Goal: Task Accomplishment & Management: Manage account settings

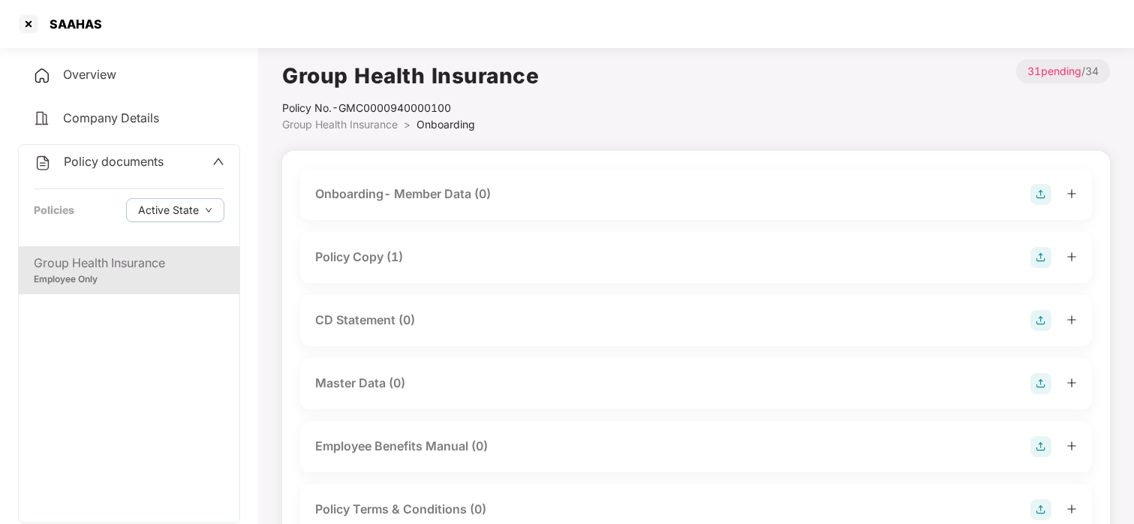
scroll to position [684, 0]
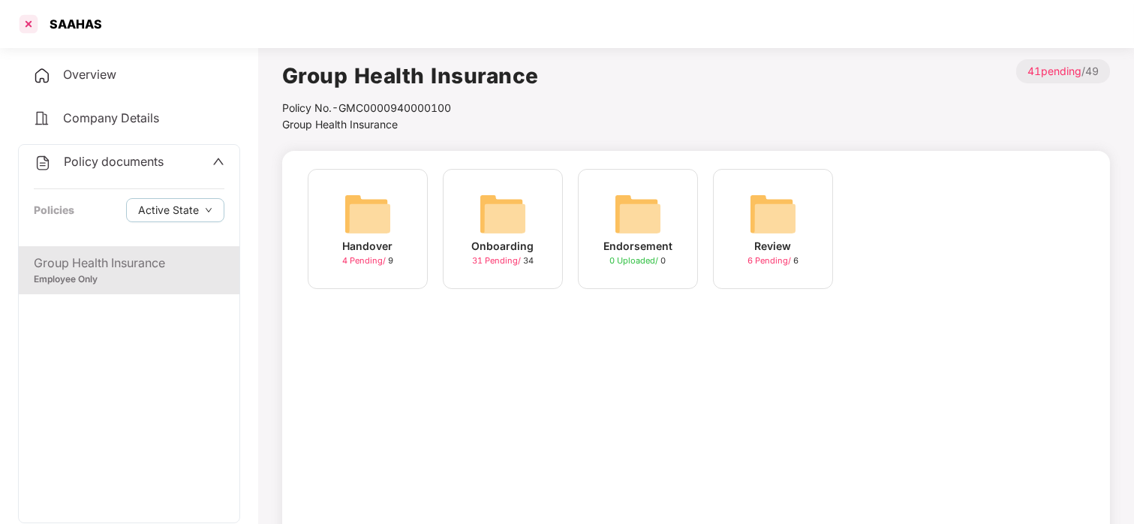
click at [26, 30] on div at bounding box center [29, 24] width 24 height 24
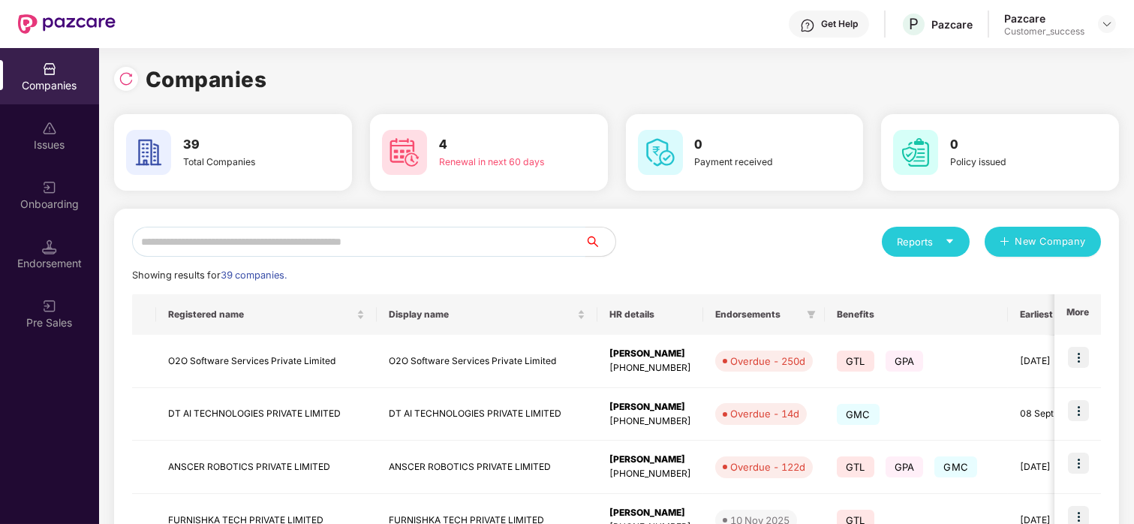
click at [266, 239] on input "text" at bounding box center [358, 242] width 453 height 30
type input "*"
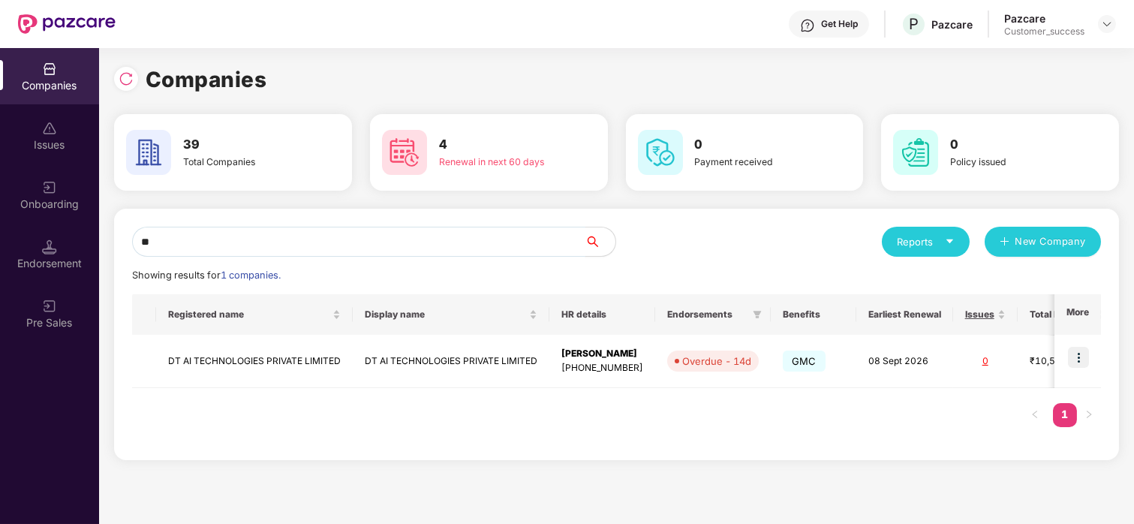
type input "*"
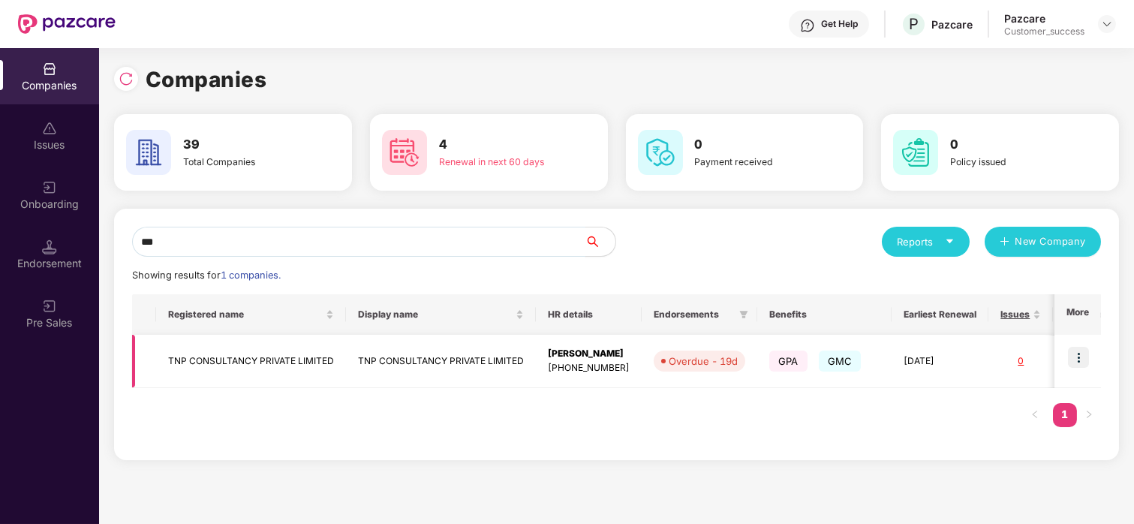
type input "***"
click at [1073, 353] on img at bounding box center [1078, 357] width 21 height 21
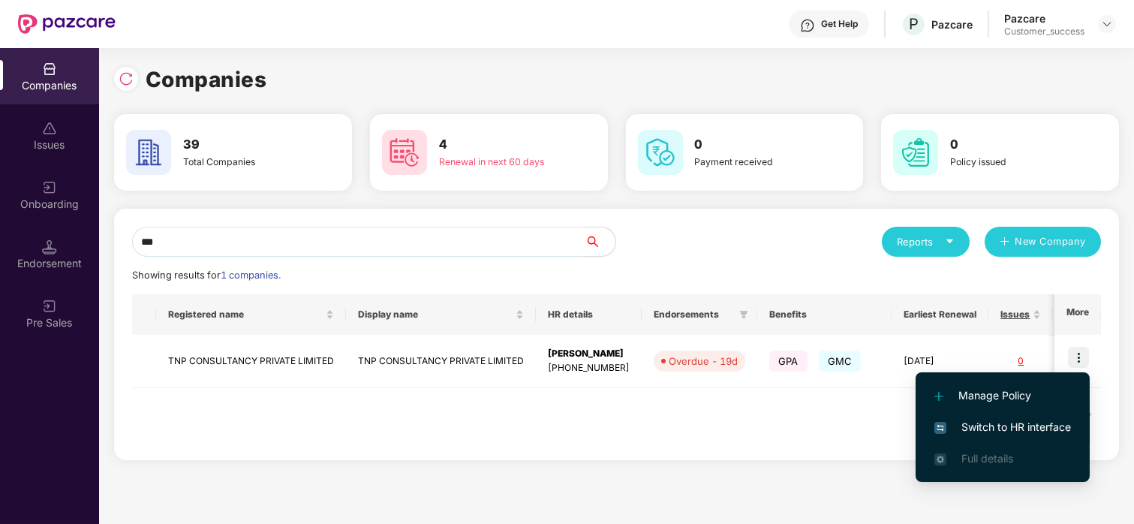
click at [949, 435] on li "Switch to HR interface" at bounding box center [1003, 427] width 174 height 32
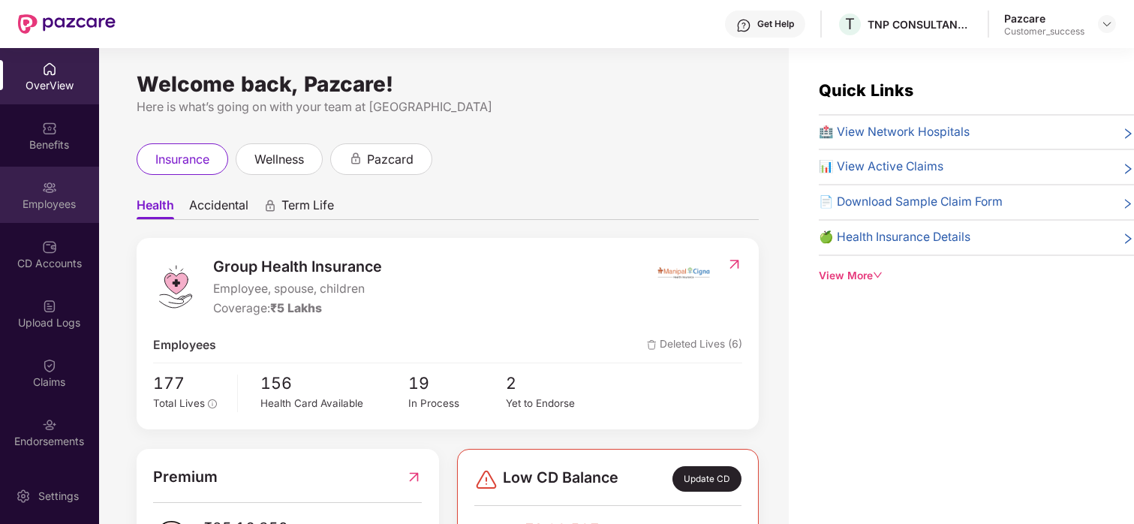
click at [46, 173] on div "Employees" at bounding box center [49, 195] width 99 height 56
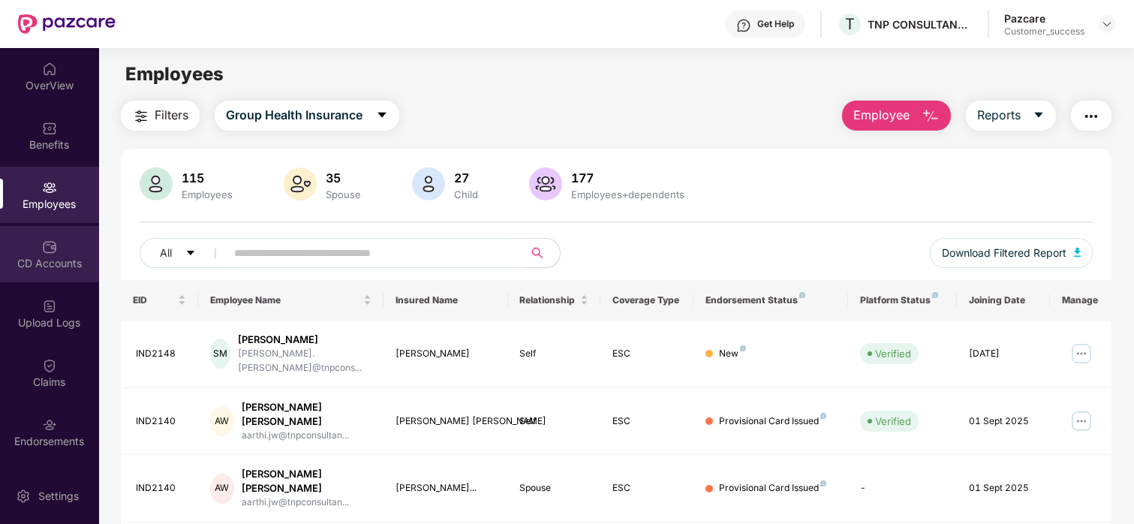
click at [35, 264] on div "CD Accounts" at bounding box center [49, 263] width 99 height 15
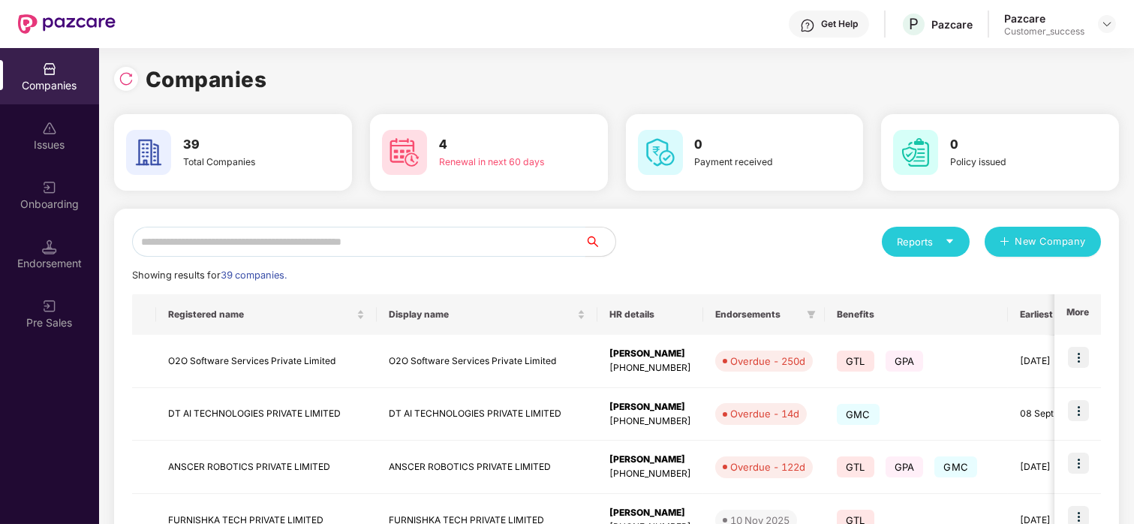
click at [194, 236] on input "text" at bounding box center [358, 242] width 453 height 30
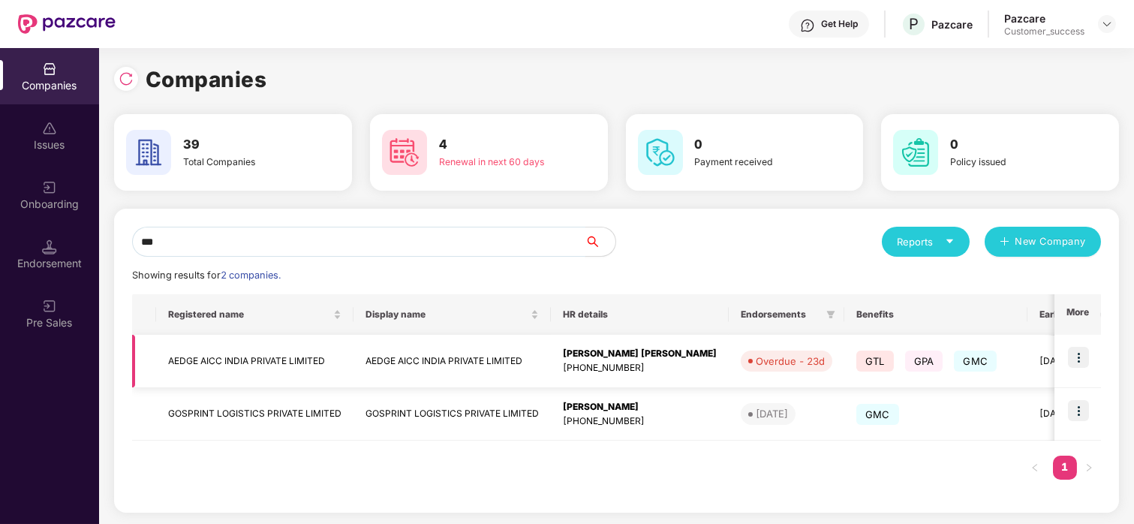
type input "***"
click at [181, 344] on td "AEDGE AICC INDIA PRIVATE LIMITED" at bounding box center [254, 361] width 197 height 53
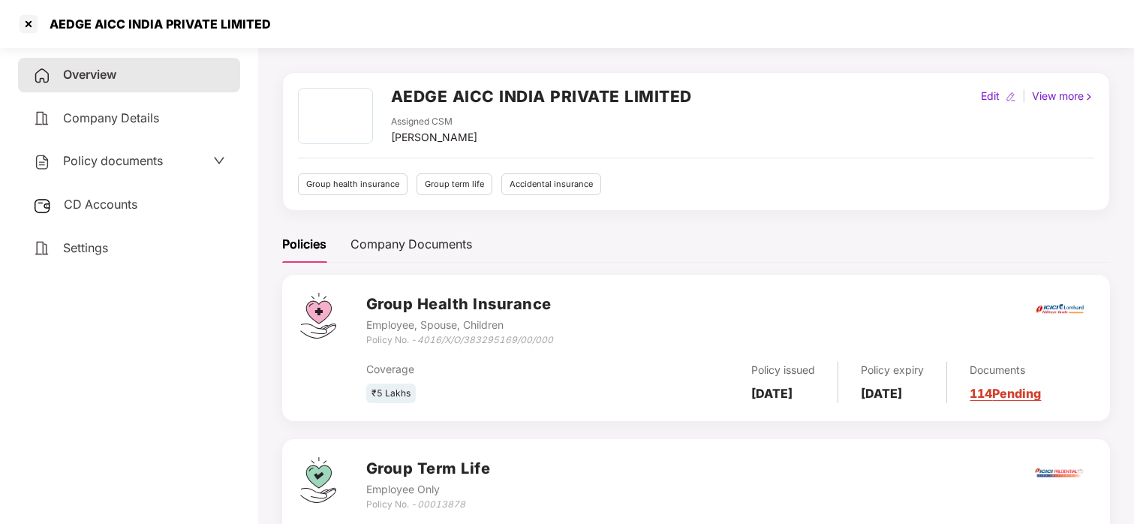
scroll to position [43, 0]
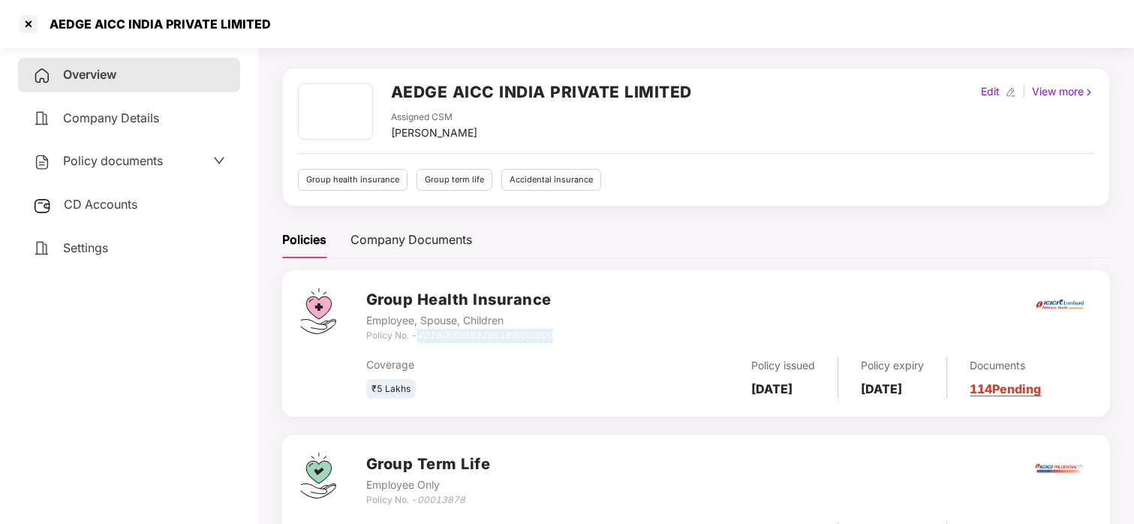
drag, startPoint x: 581, startPoint y: 339, endPoint x: 420, endPoint y: 337, distance: 161.4
click at [420, 337] on div "Group Health Insurance Employee, Spouse, Children Policy No. - 4016/X/O/3832951…" at bounding box center [729, 315] width 726 height 54
copy icon "4016/X/O/383295169/00/000"
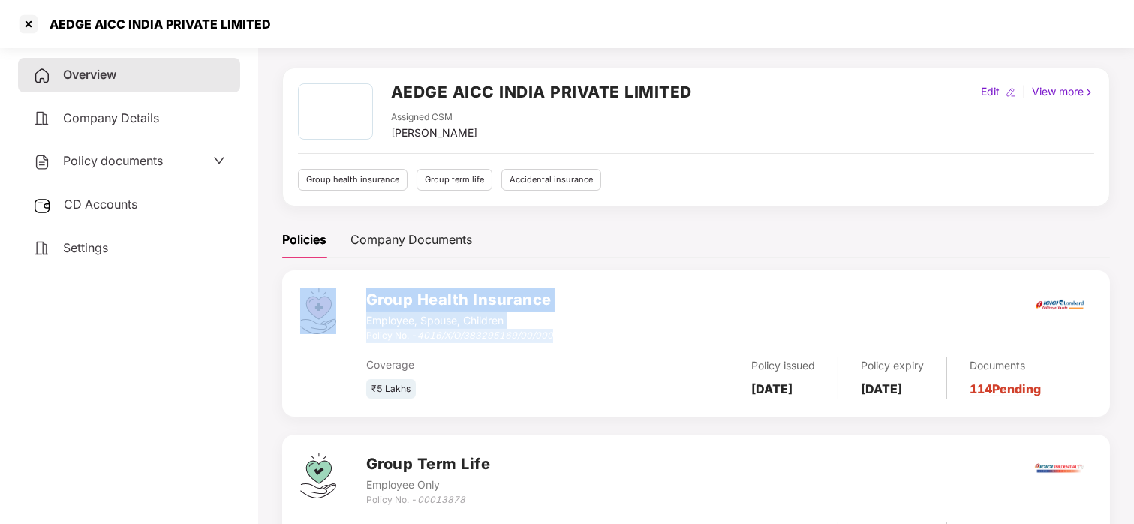
drag, startPoint x: 363, startPoint y: 333, endPoint x: 551, endPoint y: 335, distance: 188.4
click at [551, 335] on div "Group Health Insurance Employee, Spouse, Children Policy No. - 4016/X/O/3832951…" at bounding box center [696, 343] width 828 height 146
click at [551, 335] on icon "4016/X/O/383295169/00/000" at bounding box center [485, 334] width 136 height 11
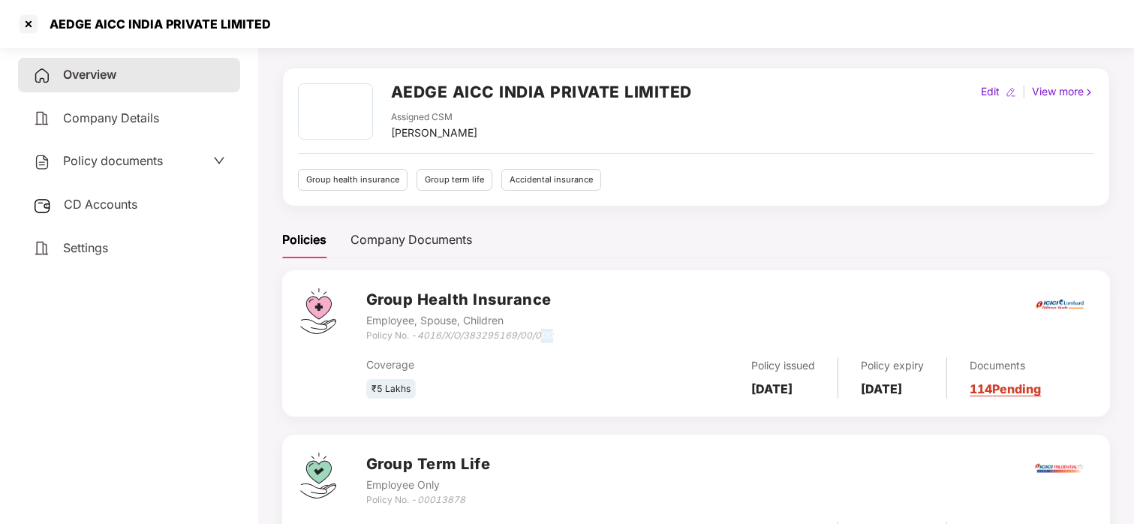
drag, startPoint x: 554, startPoint y: 335, endPoint x: 544, endPoint y: 335, distance: 9.8
click at [544, 335] on div "Group Health Insurance Employee, Spouse, Children Policy No. - 4016/X/O/3832951…" at bounding box center [729, 315] width 726 height 54
click at [558, 333] on div "Group Health Insurance Employee, Spouse, Children Policy No. - 4016/X/O/3832951…" at bounding box center [729, 315] width 726 height 54
drag, startPoint x: 585, startPoint y: 336, endPoint x: 366, endPoint y: 335, distance: 219.2
click at [366, 335] on div "Group Health Insurance Employee, Spouse, Children Policy No. - 4016/X/O/3832951…" at bounding box center [729, 315] width 726 height 54
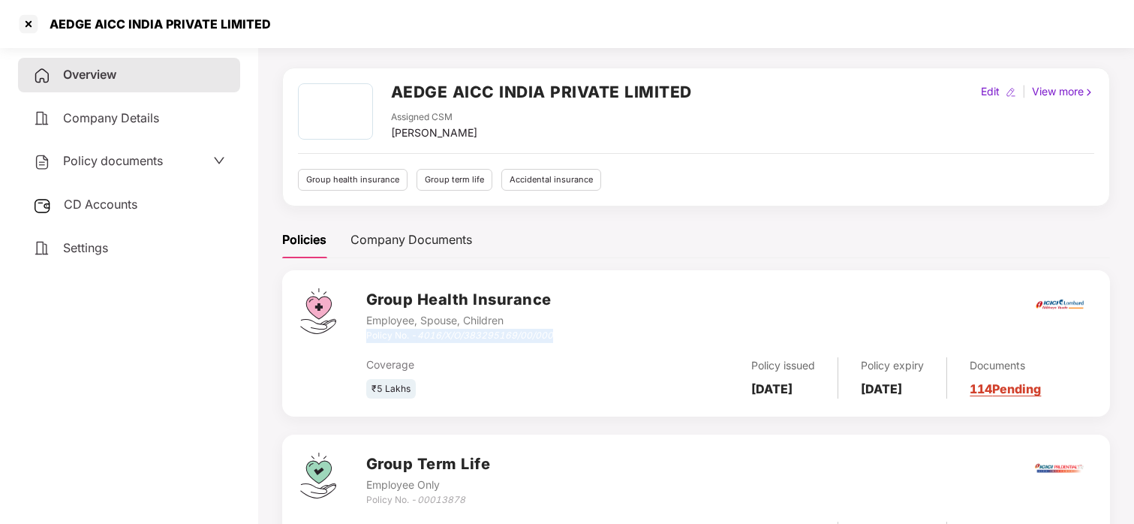
copy div "Policy No. - 4016/X/O/383295169/00/000"
click at [25, 12] on div at bounding box center [29, 24] width 24 height 24
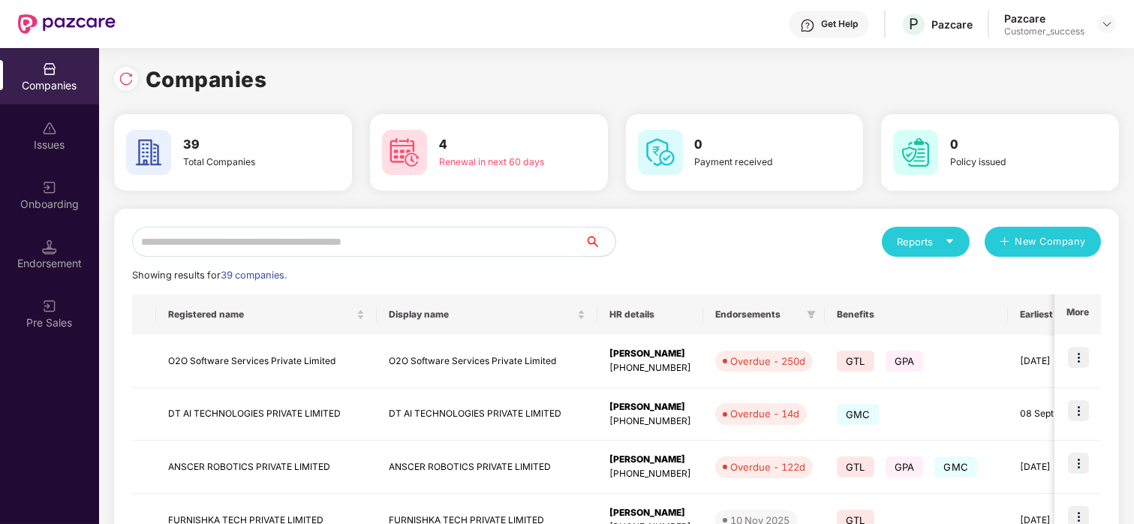
scroll to position [0, 0]
click at [326, 227] on input "text" at bounding box center [358, 242] width 453 height 30
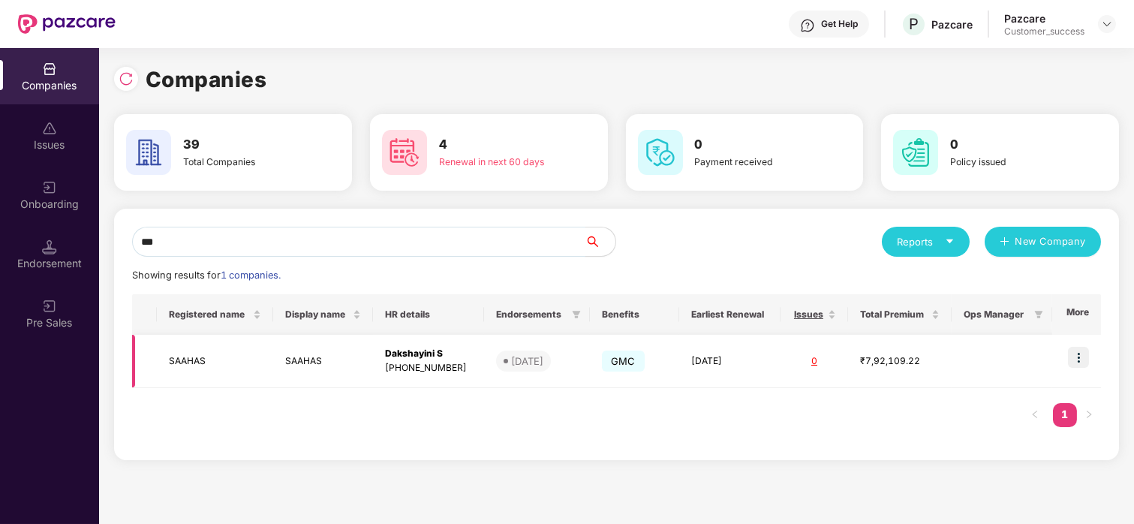
type input "***"
click at [1084, 356] on img at bounding box center [1078, 357] width 21 height 21
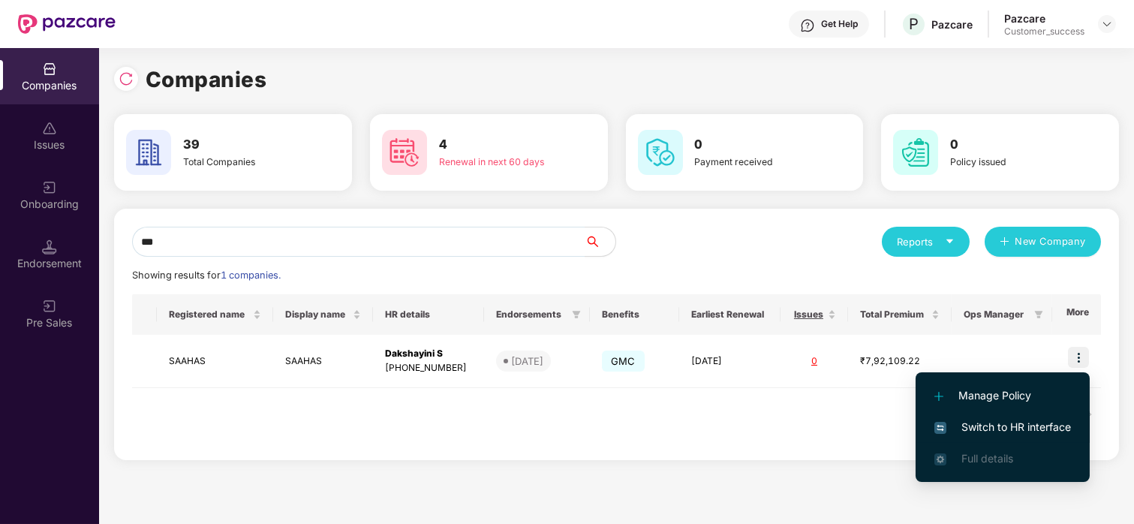
click at [952, 430] on span "Switch to HR interface" at bounding box center [1002, 427] width 137 height 17
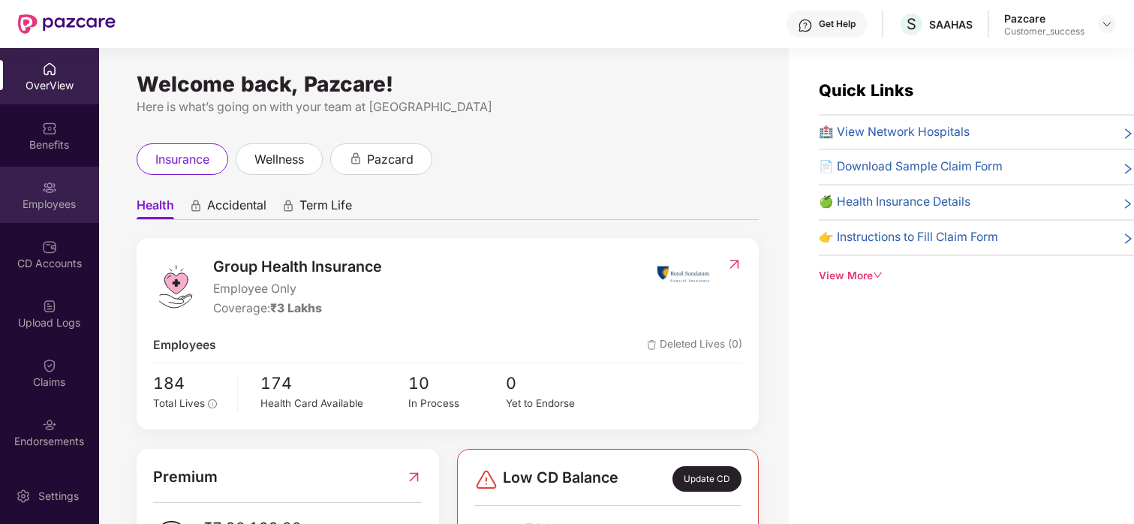
click at [28, 191] on div "Employees" at bounding box center [49, 195] width 99 height 56
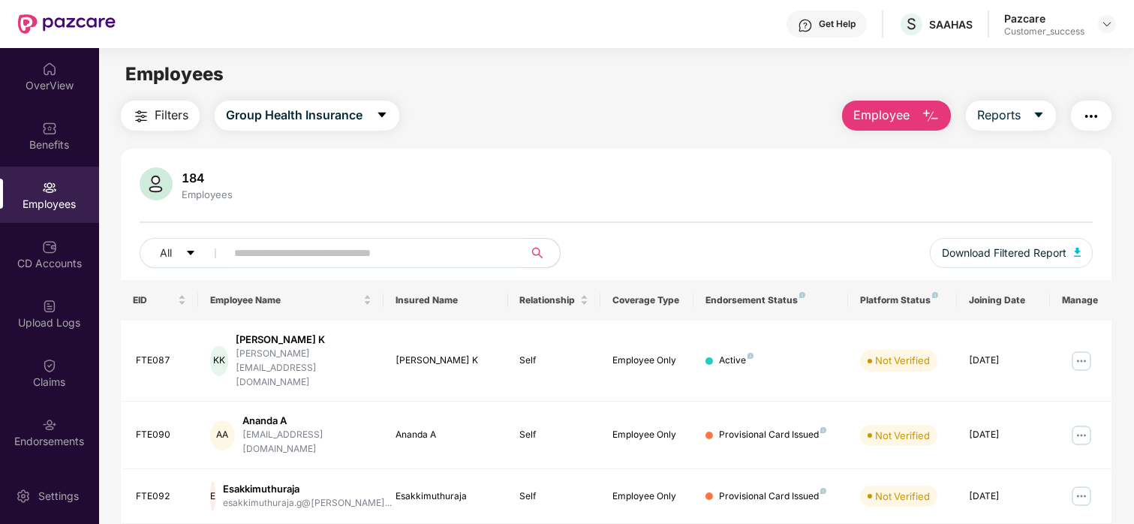
click at [263, 245] on input "text" at bounding box center [368, 253] width 269 height 23
paste input "****"
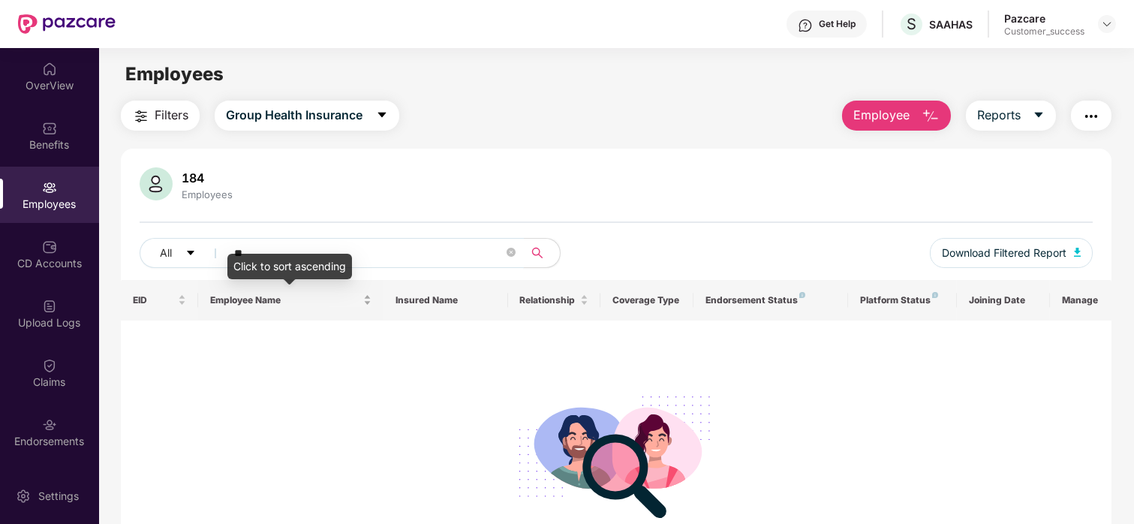
type input "*"
paste input "***"
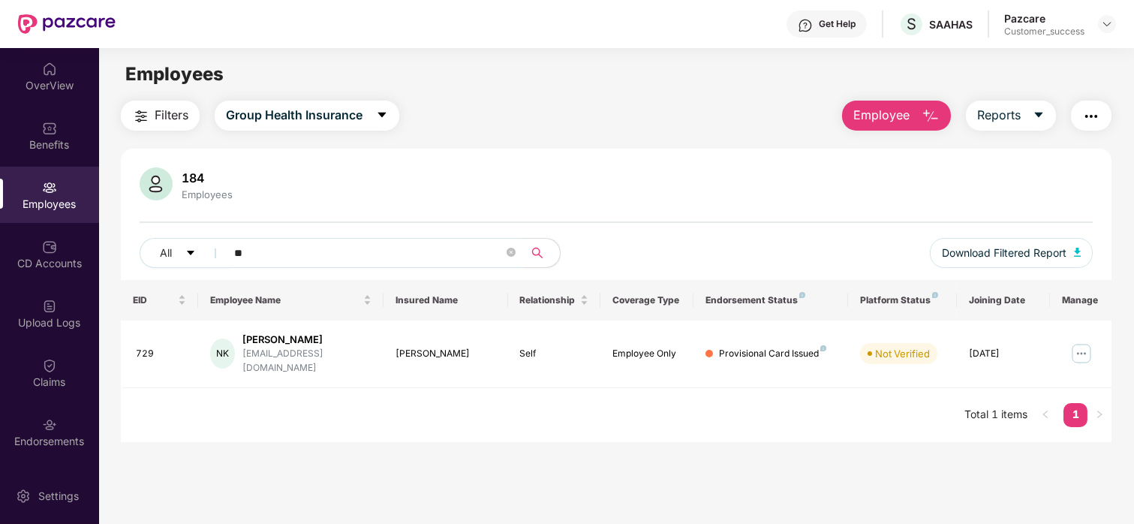
type input "*"
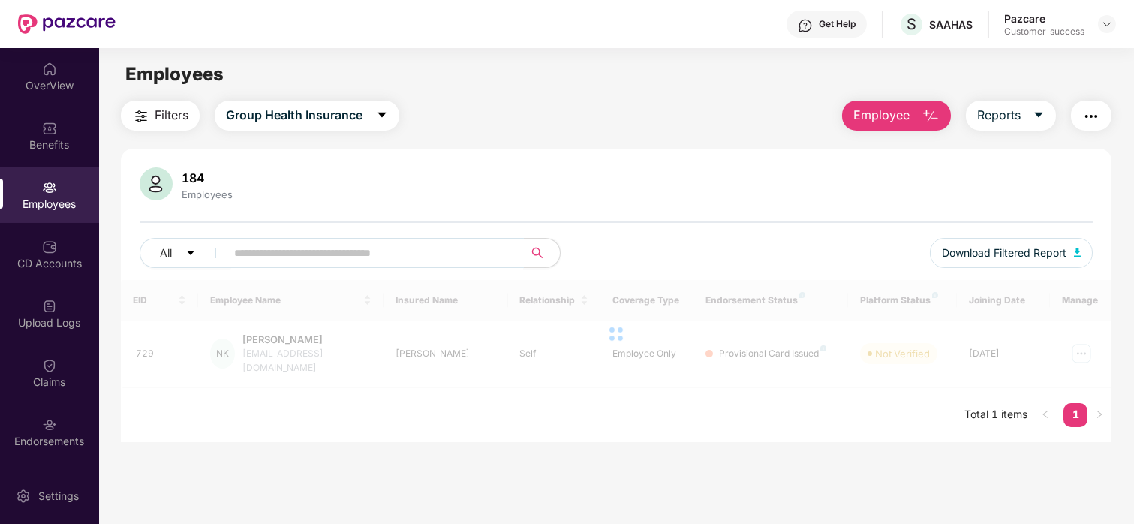
paste input "***"
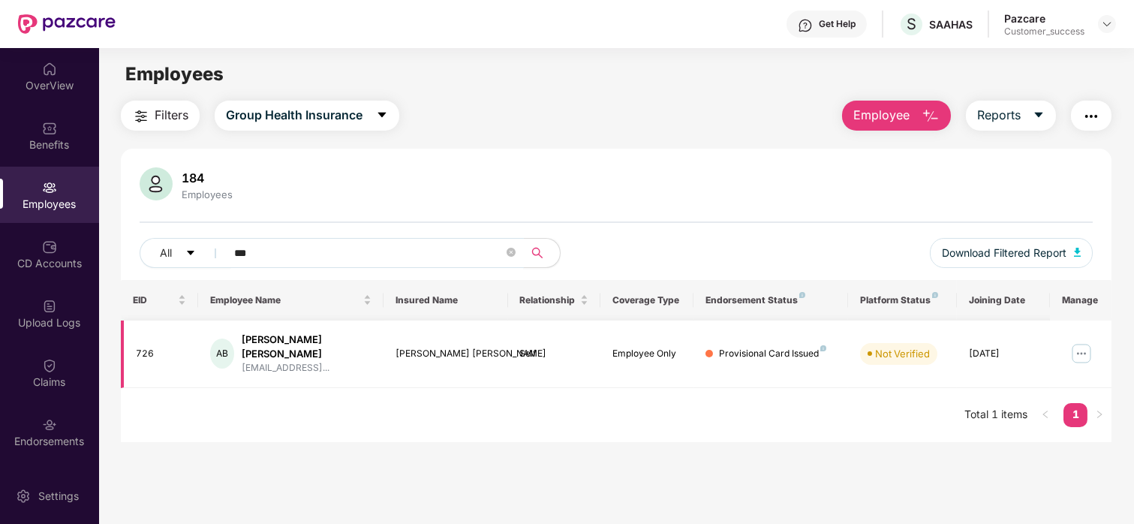
type input "***"
click at [1073, 341] on img at bounding box center [1082, 353] width 24 height 24
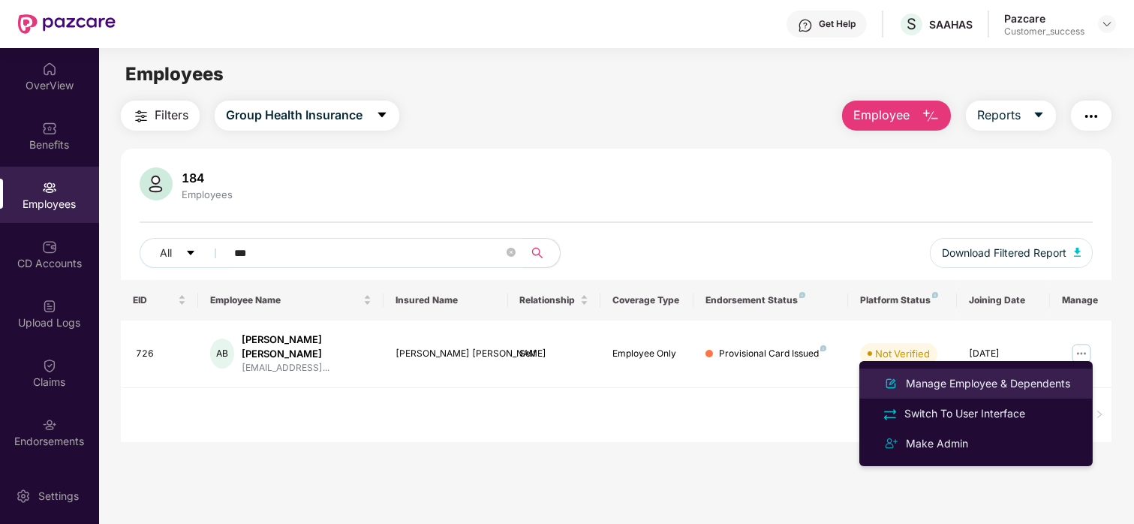
click at [957, 373] on li "Manage Employee & Dependents" at bounding box center [975, 384] width 233 height 30
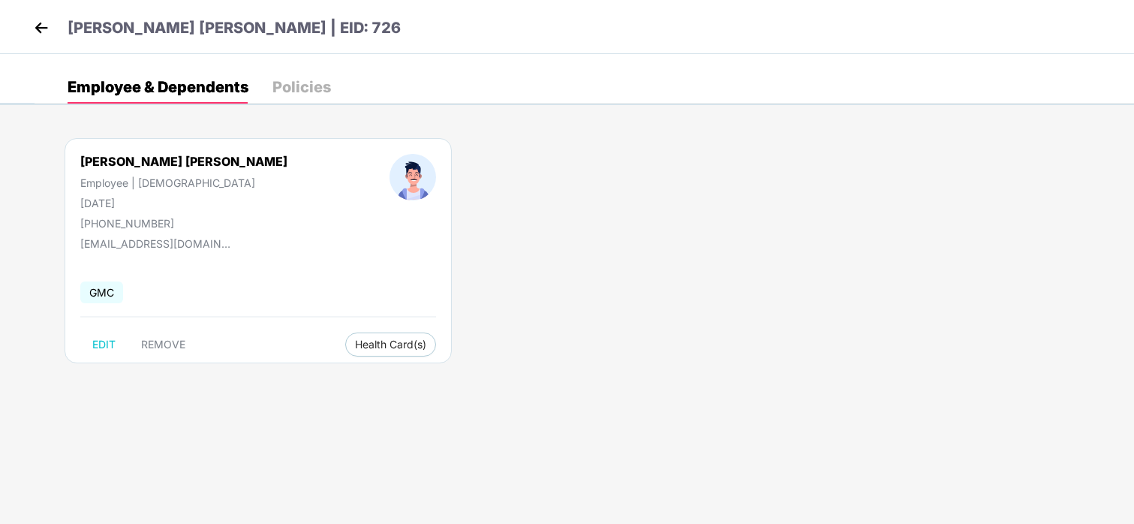
click at [35, 25] on img at bounding box center [41, 28] width 23 height 23
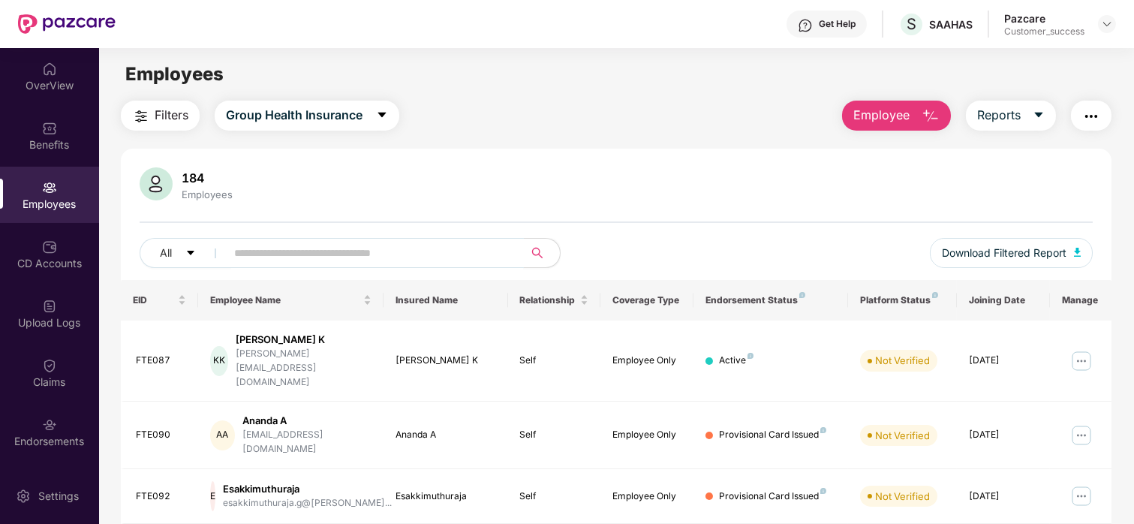
click at [357, 253] on input "text" at bounding box center [368, 253] width 269 height 23
paste input "***"
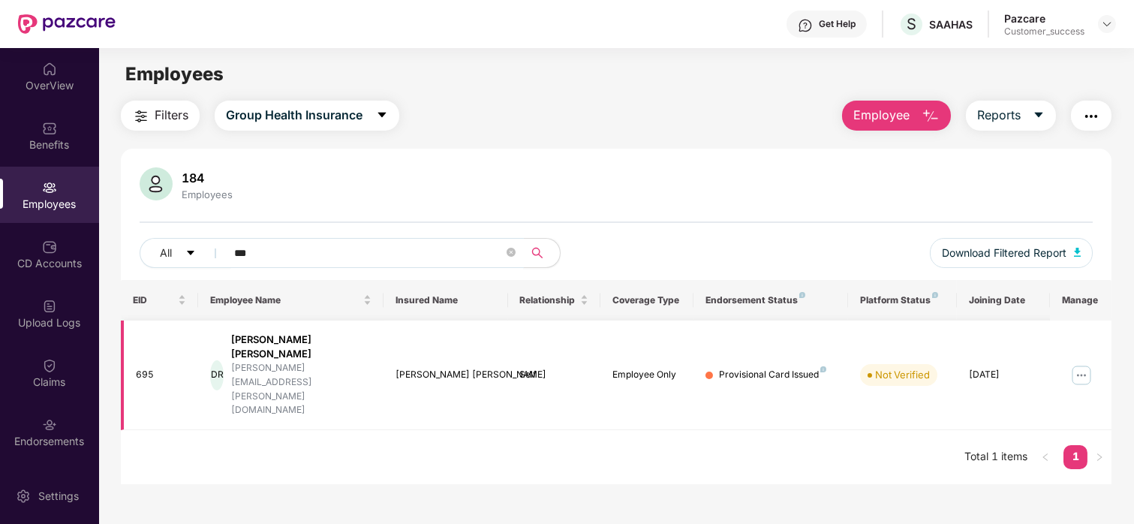
type input "***"
click at [1085, 363] on img at bounding box center [1082, 375] width 24 height 24
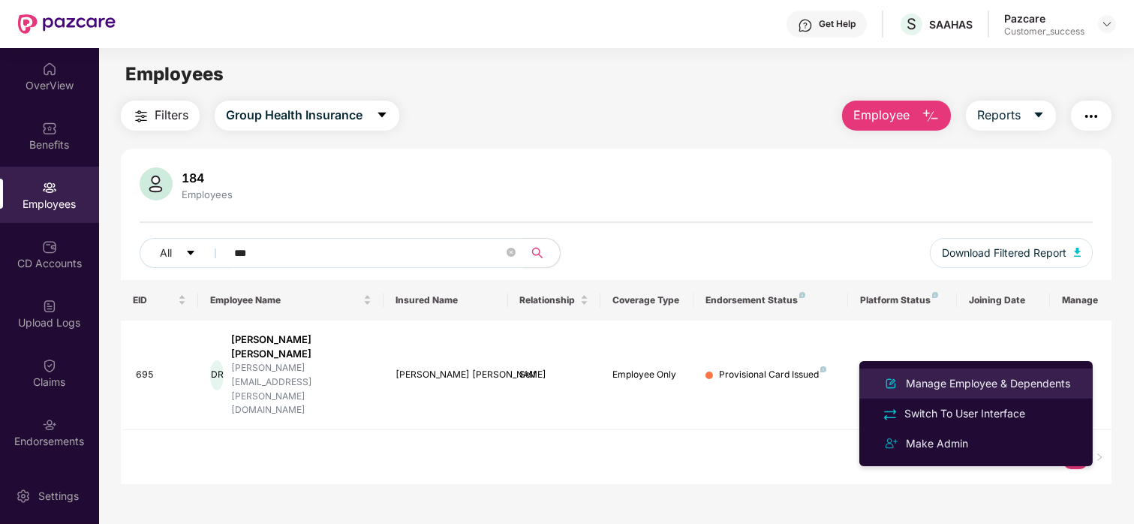
click at [952, 390] on div "Manage Employee & Dependents" at bounding box center [988, 383] width 170 height 17
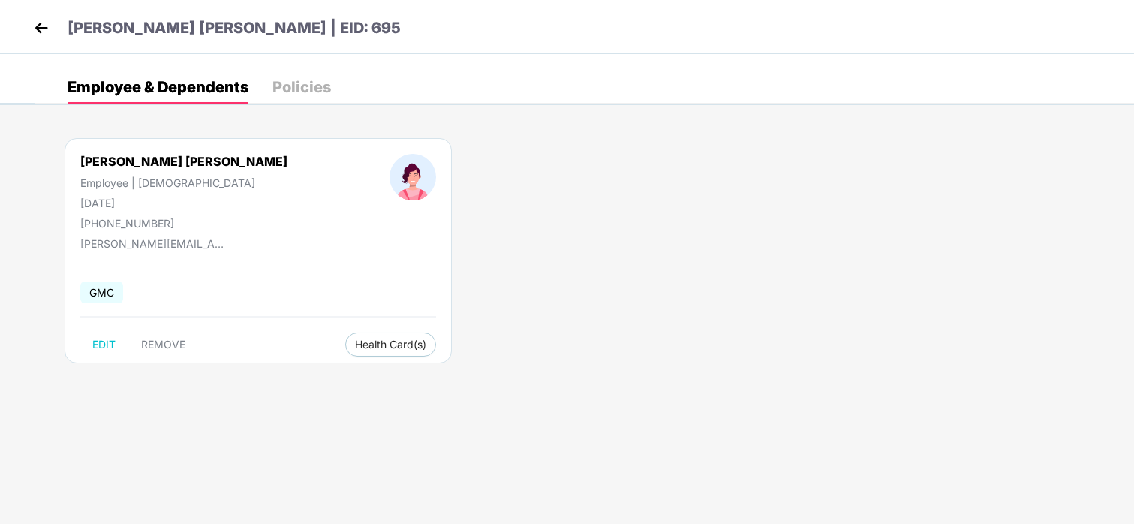
click at [42, 28] on img at bounding box center [41, 28] width 23 height 23
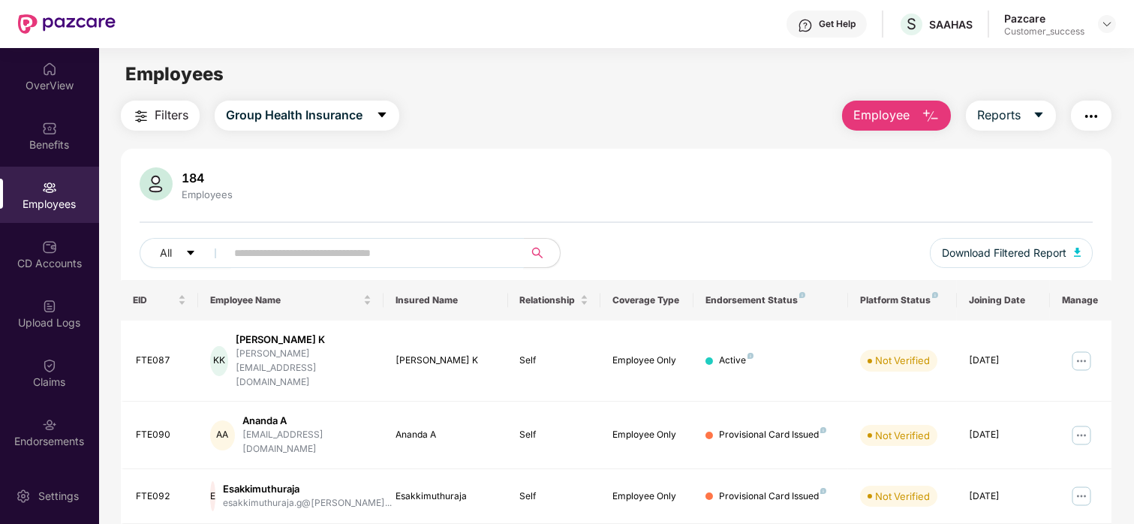
click at [278, 245] on input "text" at bounding box center [368, 253] width 269 height 23
paste input "***"
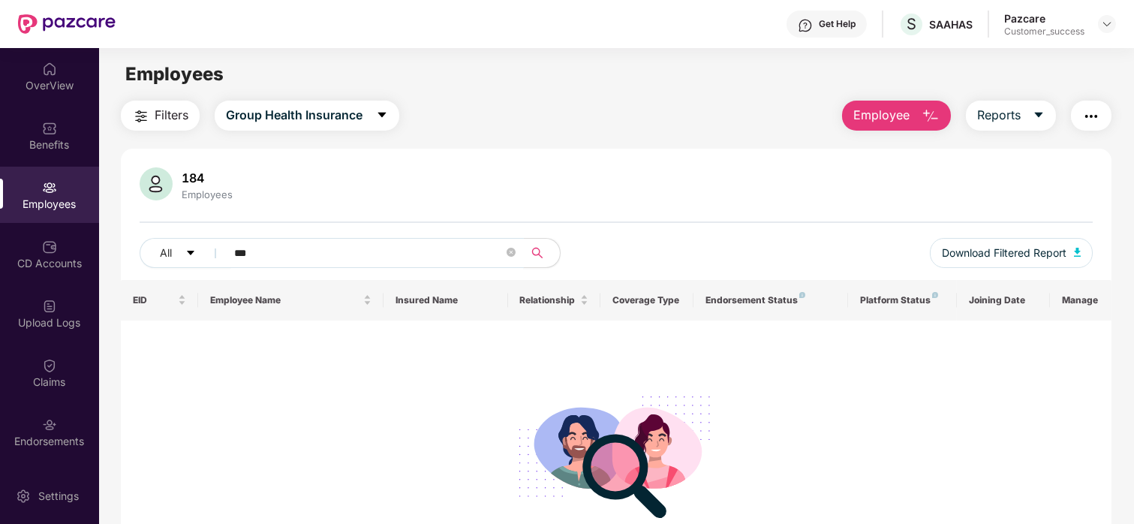
type input "***"
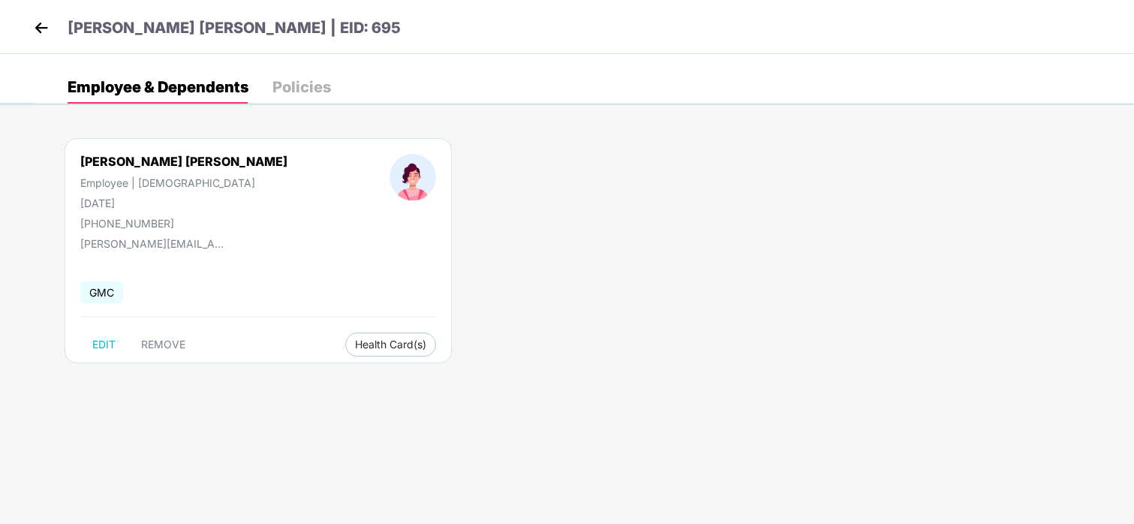
click at [38, 28] on img at bounding box center [41, 28] width 23 height 23
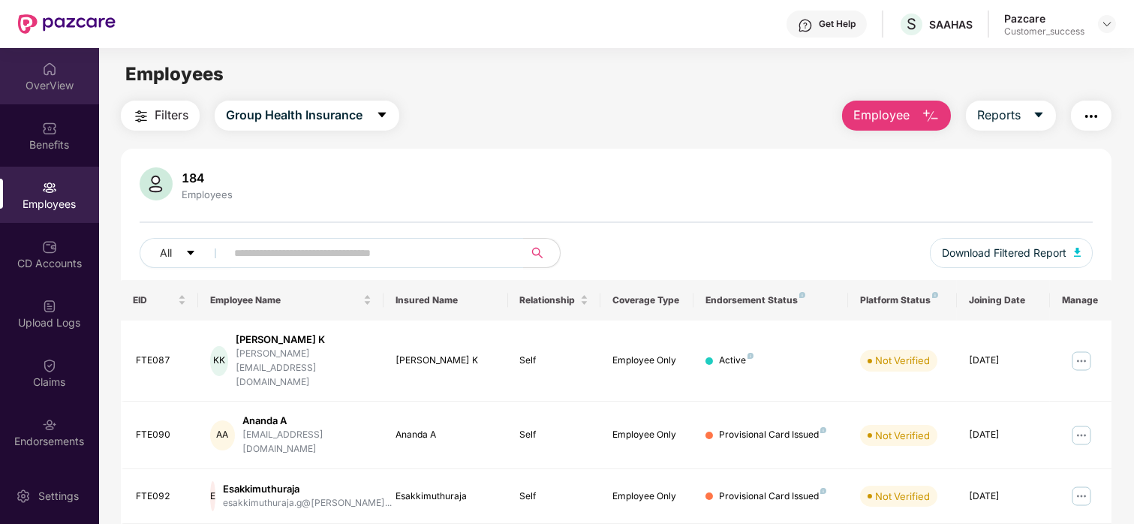
click at [66, 80] on div "OverView" at bounding box center [49, 85] width 99 height 15
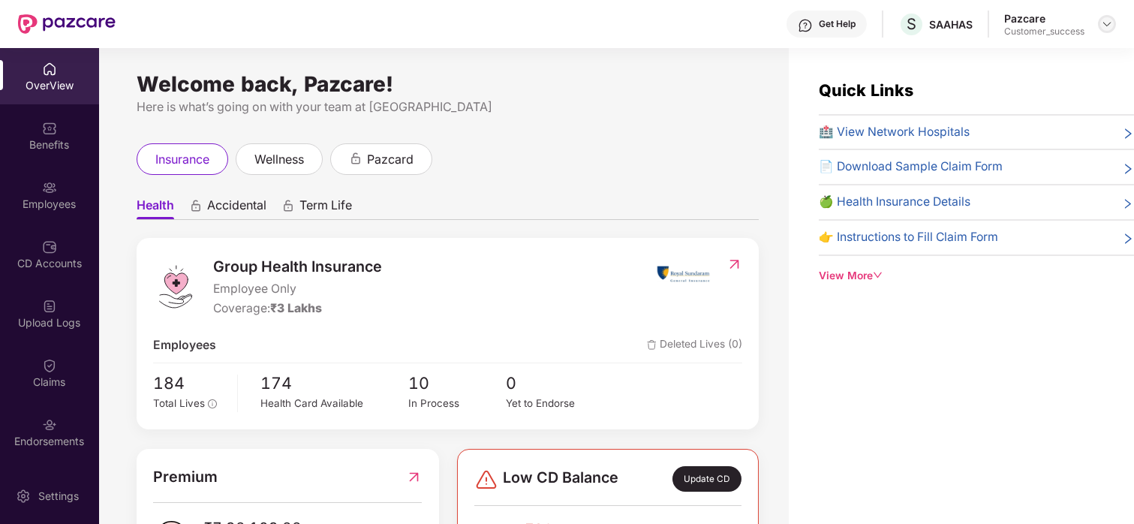
click at [1100, 26] on div at bounding box center [1107, 24] width 18 height 18
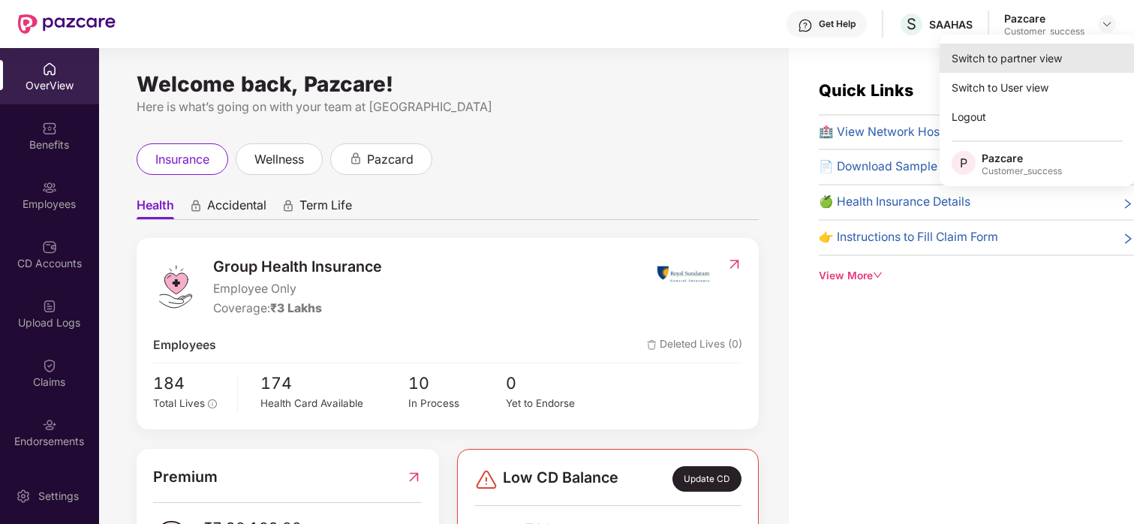
click at [1021, 54] on div "Switch to partner view" at bounding box center [1037, 58] width 195 height 29
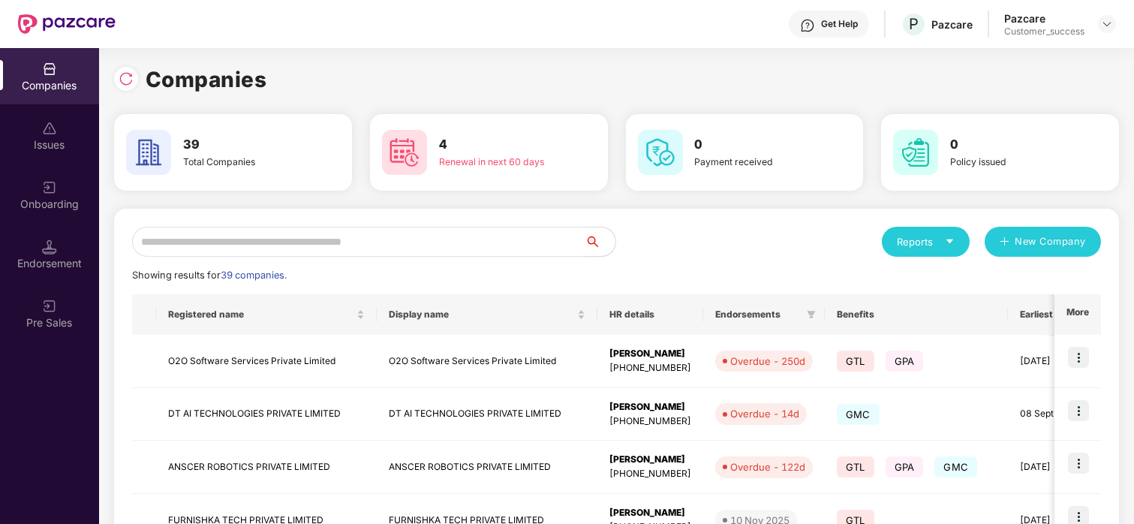
click at [449, 247] on input "text" at bounding box center [358, 242] width 453 height 30
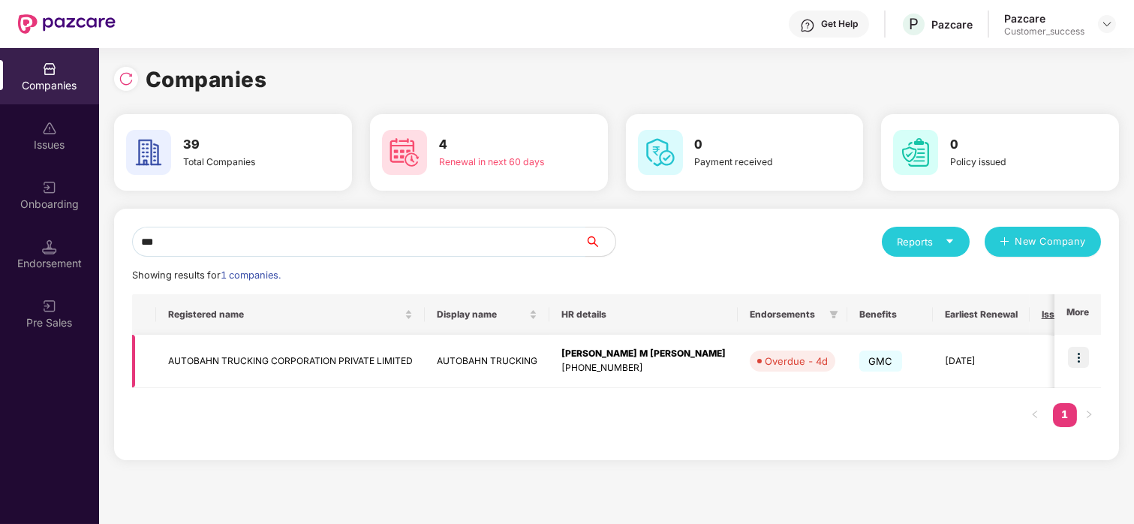
type input "***"
click at [1077, 363] on img at bounding box center [1078, 357] width 21 height 21
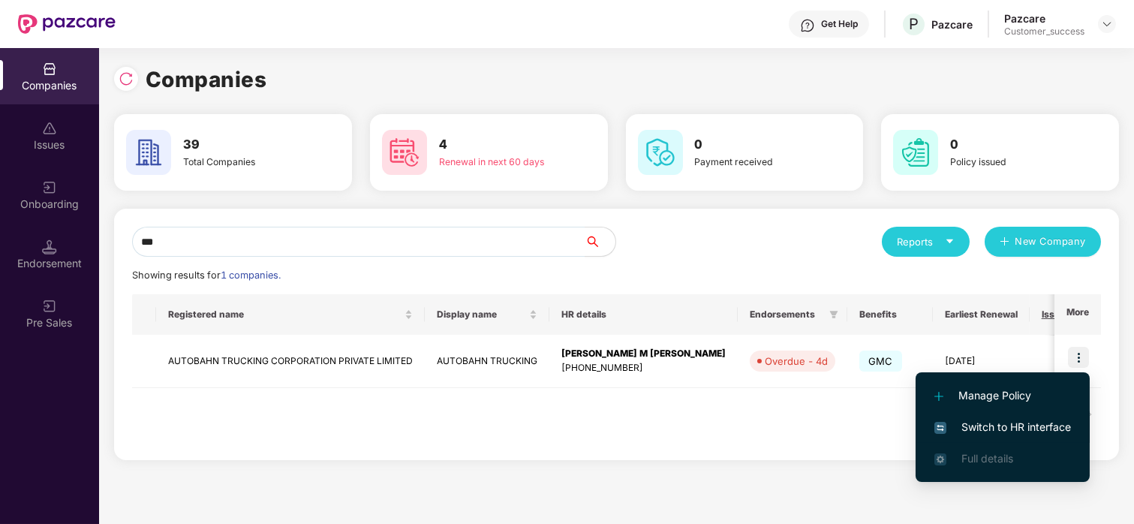
click at [975, 435] on li "Switch to HR interface" at bounding box center [1003, 427] width 174 height 32
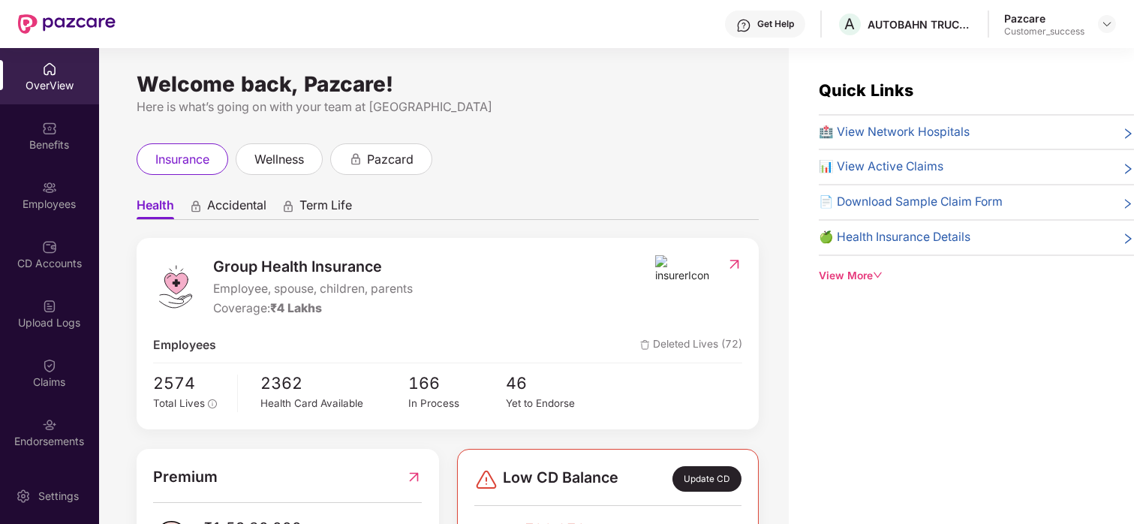
click at [57, 161] on div "Benefits" at bounding box center [49, 135] width 99 height 56
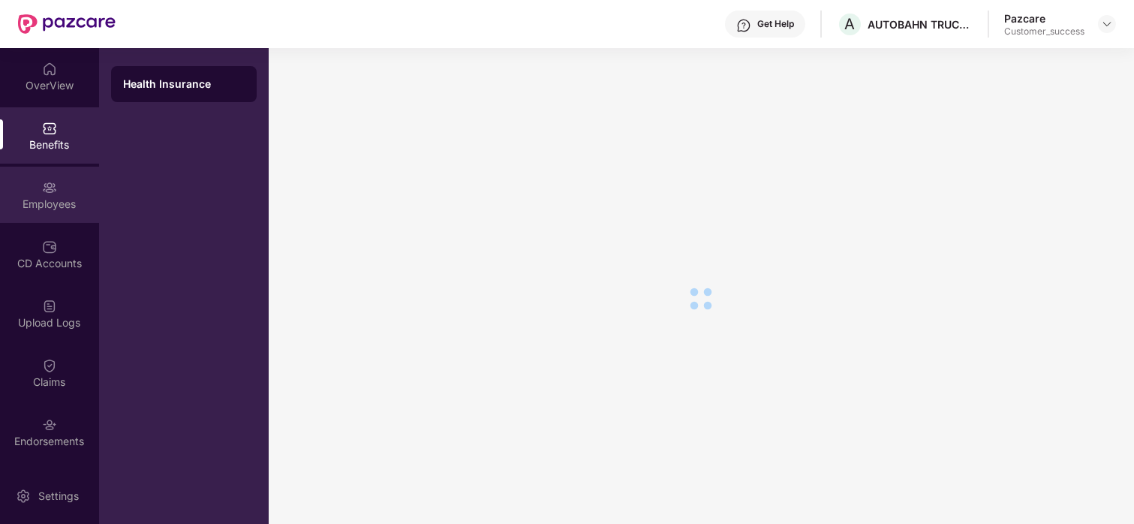
click at [46, 194] on div "Employees" at bounding box center [49, 195] width 99 height 56
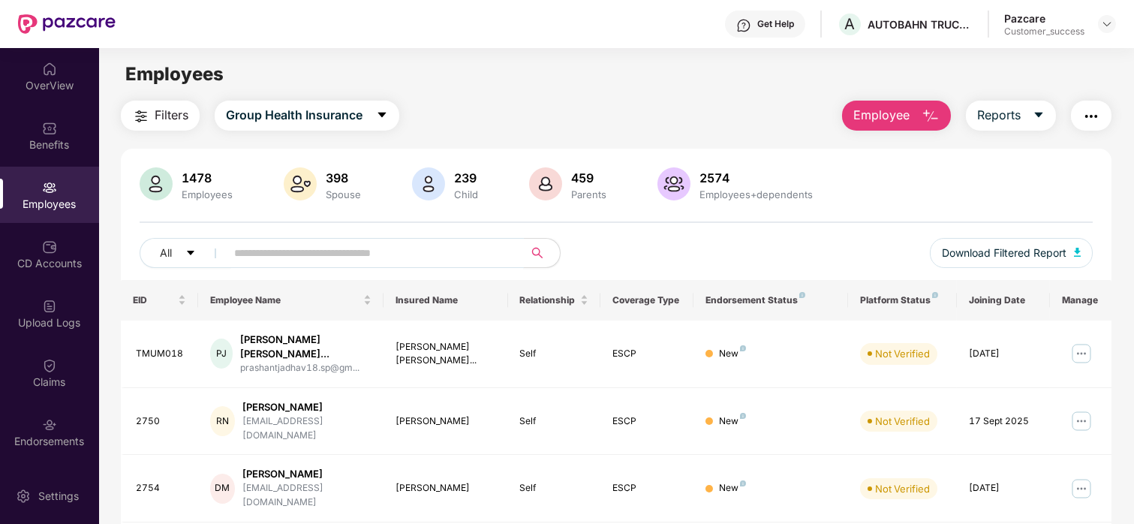
click at [252, 239] on span at bounding box center [370, 253] width 308 height 30
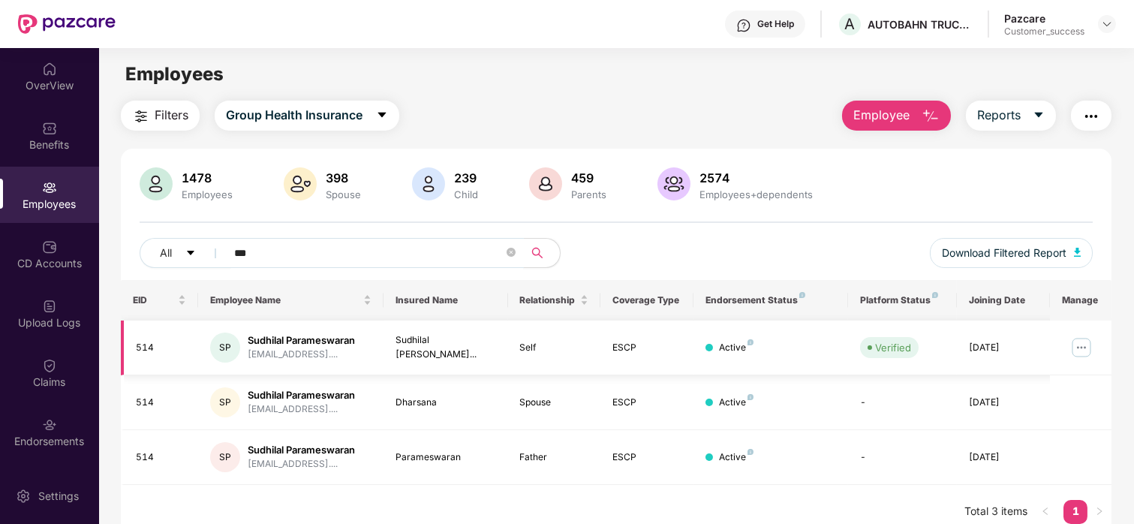
type input "***"
click at [1087, 340] on img at bounding box center [1082, 347] width 24 height 24
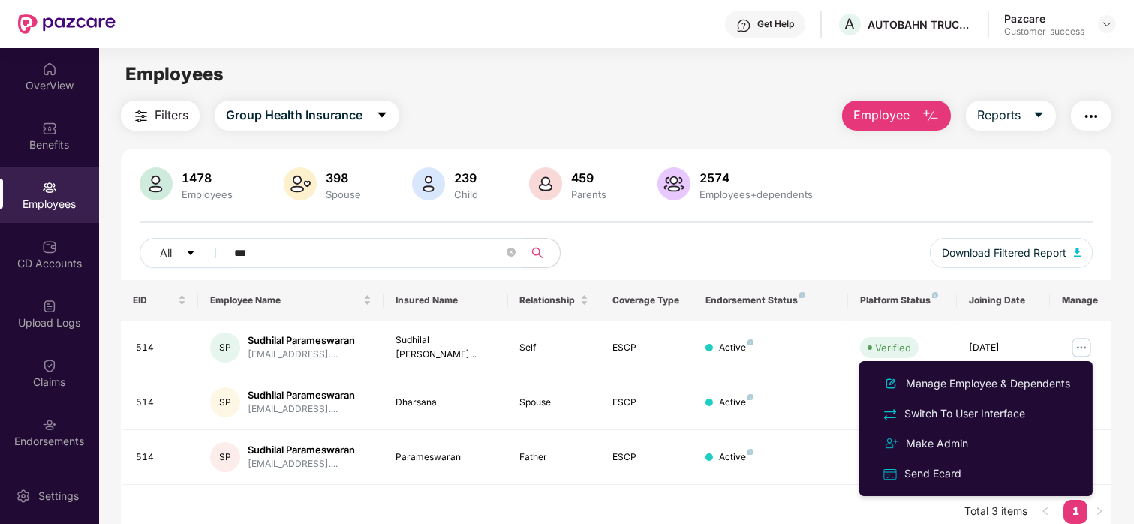
click at [974, 366] on ul "Manage Employee & Dependents Switch To User Interface Make Admin Send Ecard" at bounding box center [975, 428] width 233 height 135
click at [968, 375] on div "Manage Employee & Dependents" at bounding box center [976, 384] width 194 height 18
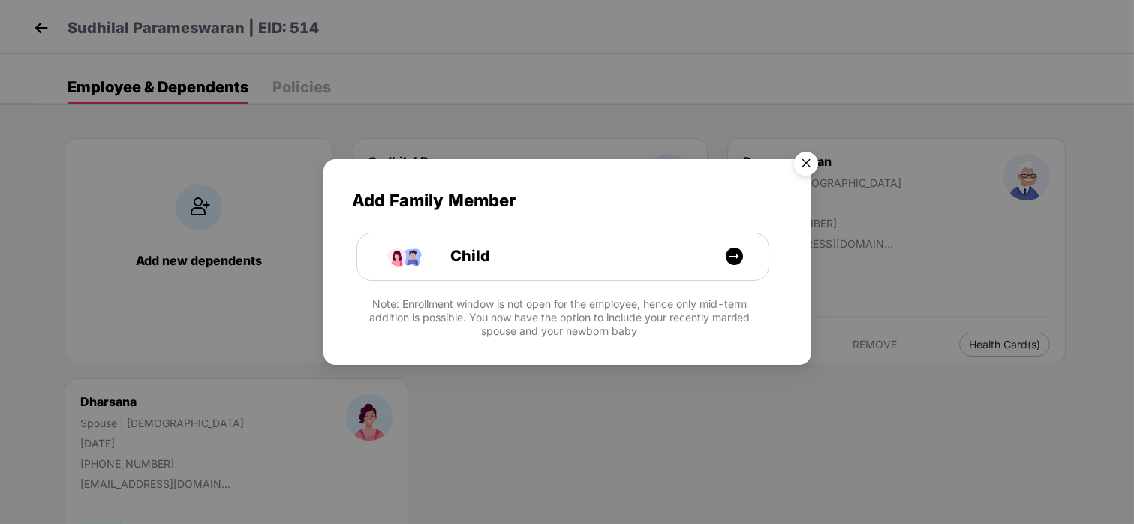
click at [811, 157] on img "Close" at bounding box center [806, 166] width 42 height 42
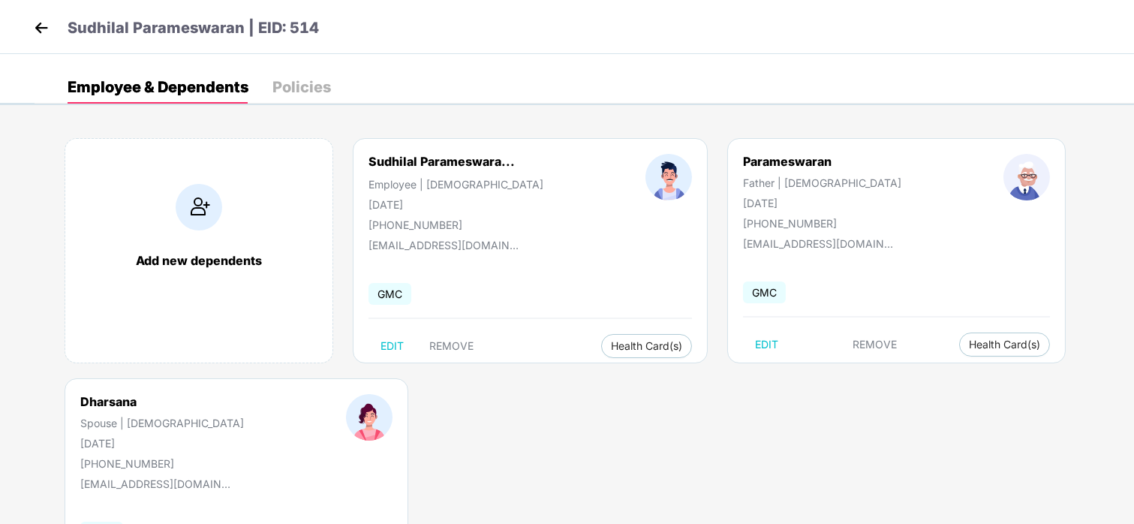
click at [42, 34] on img at bounding box center [41, 28] width 23 height 23
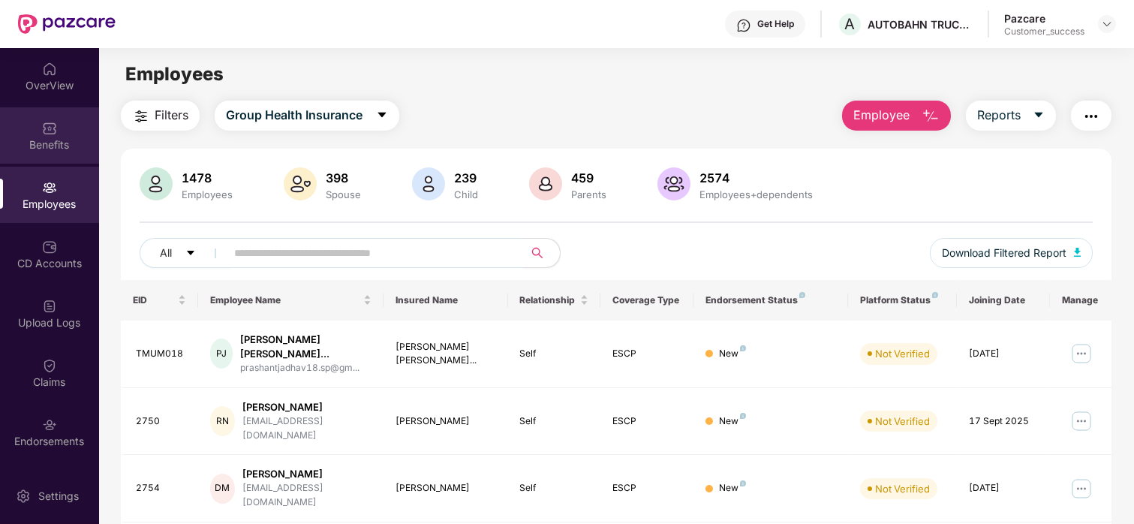
click at [47, 128] on img at bounding box center [49, 128] width 15 height 15
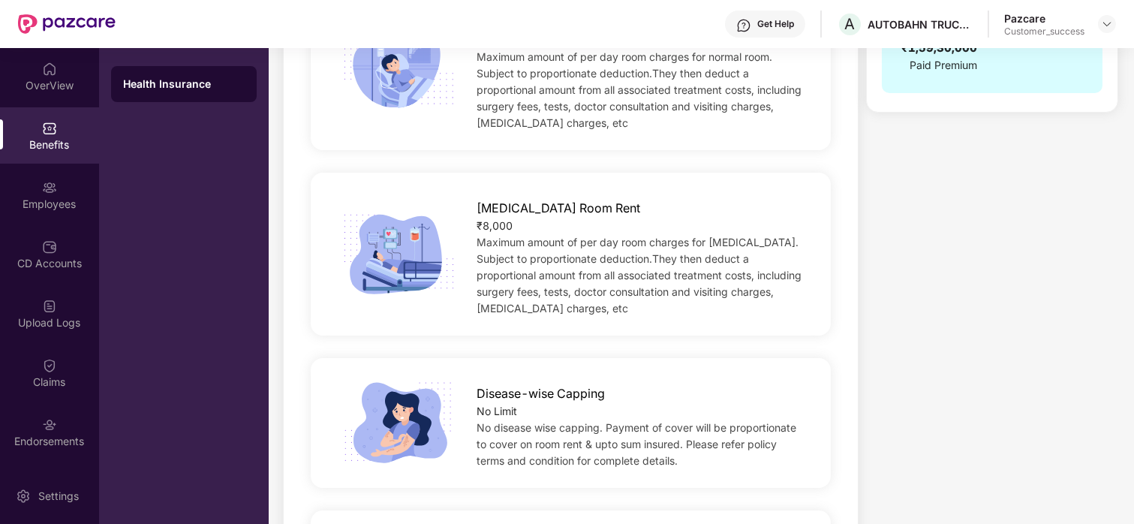
scroll to position [411, 0]
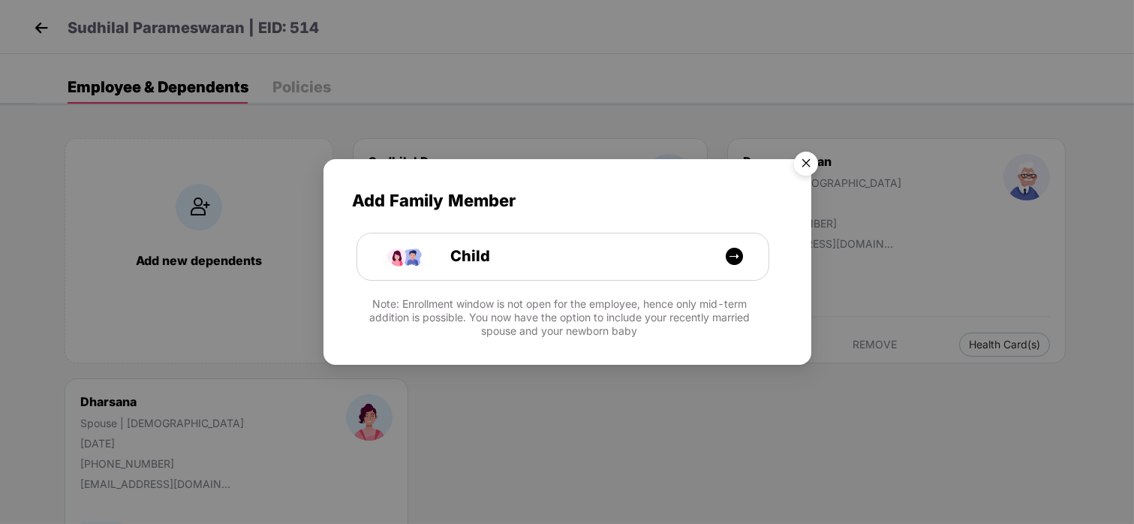
click at [802, 161] on img "Close" at bounding box center [806, 166] width 42 height 42
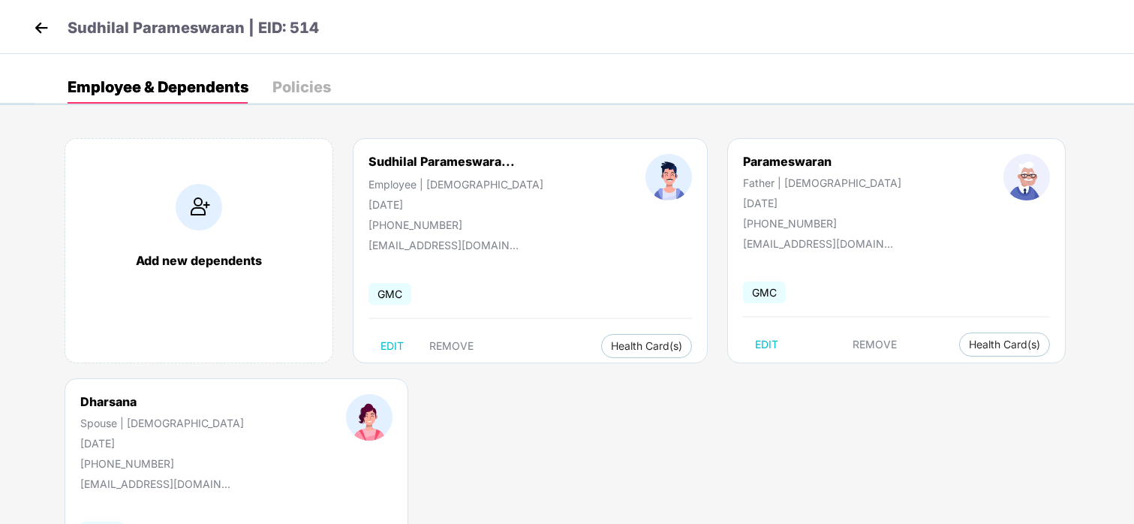
click at [41, 29] on img at bounding box center [41, 28] width 23 height 23
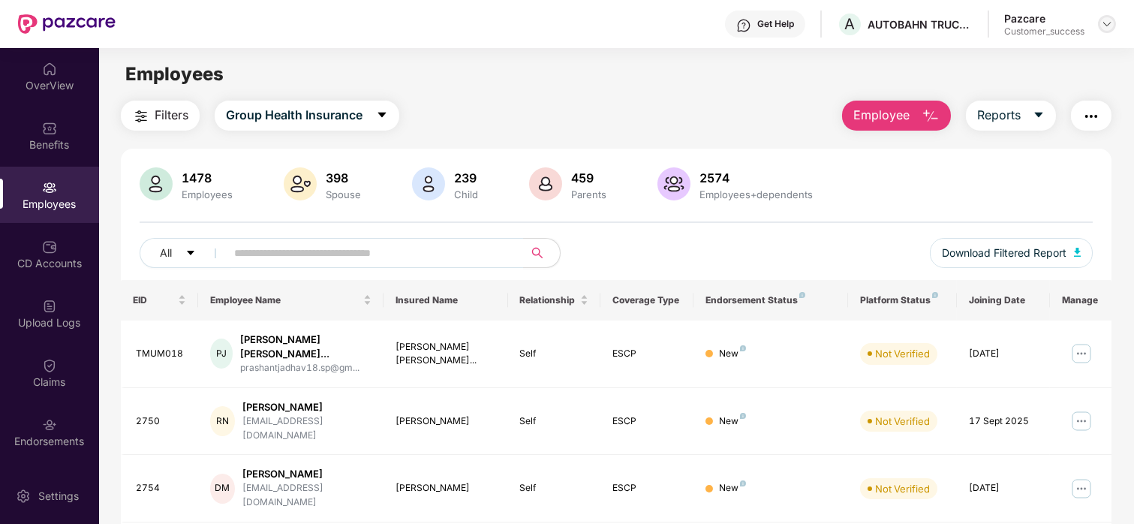
click at [1111, 28] on img at bounding box center [1107, 24] width 12 height 12
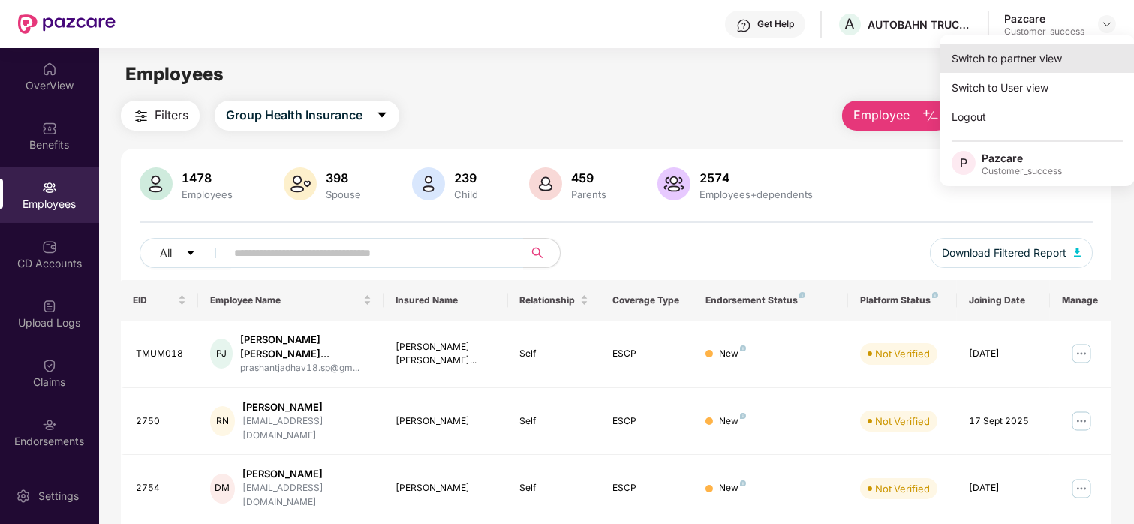
click at [1026, 58] on div "Switch to partner view" at bounding box center [1037, 58] width 195 height 29
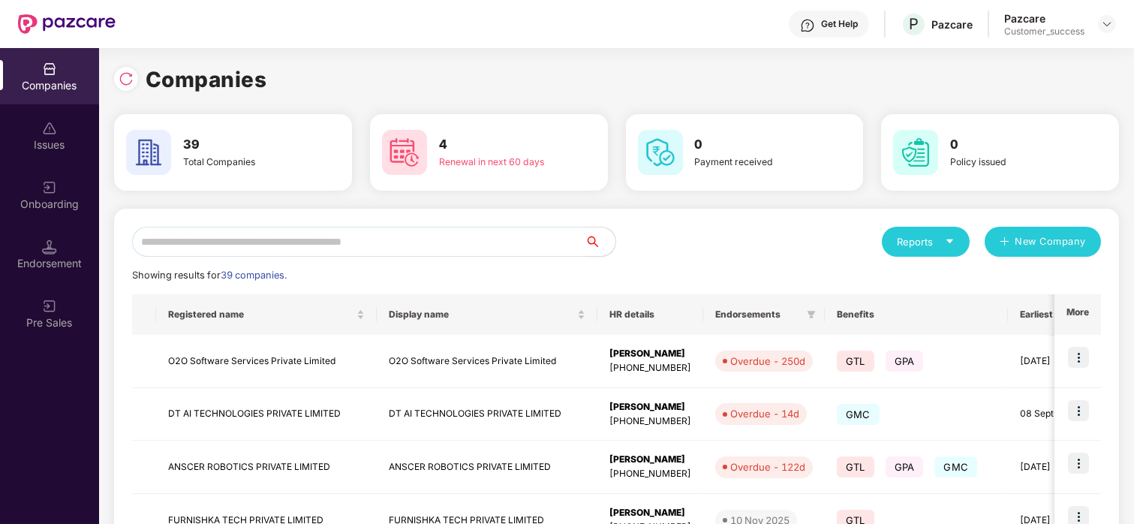
click at [369, 232] on input "text" at bounding box center [358, 242] width 453 height 30
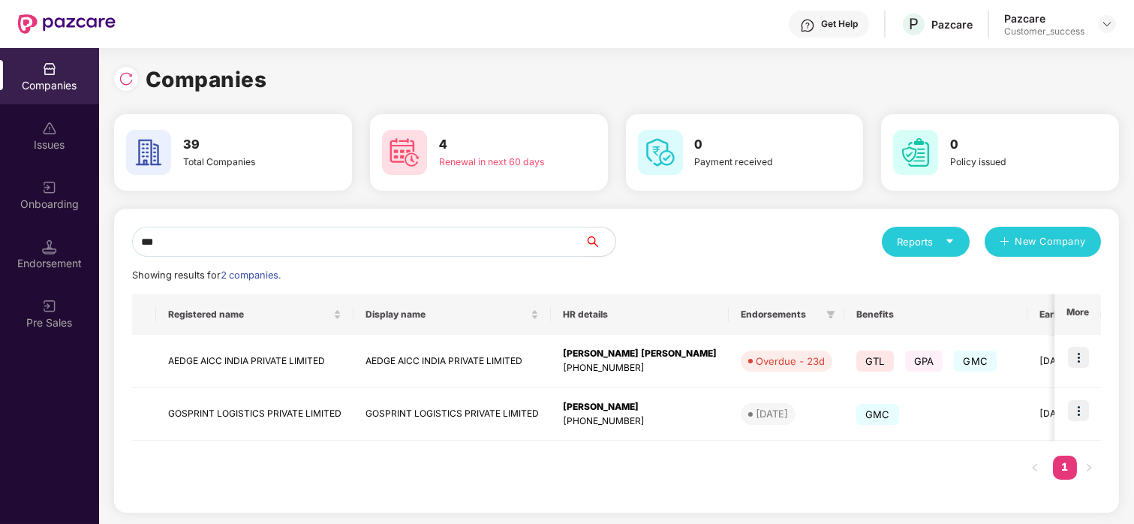
type input "***"
